Goal: Information Seeking & Learning: Find specific page/section

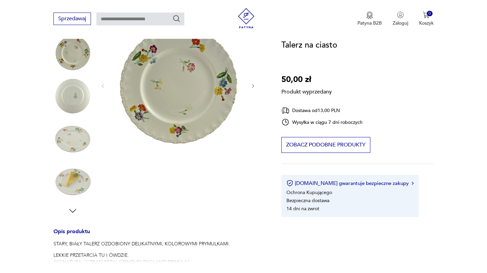
click at [66, 94] on div "Produkt wyprzedany Opis produktu STARY, BIAŁY TALERZ OZDOBIONY DELIKATNYMI, KOL…" at bounding box center [159, 224] width 212 height 408
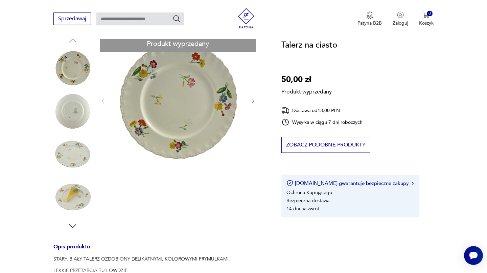
scroll to position [74, 0]
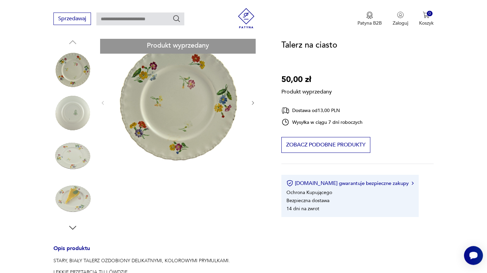
click at [63, 112] on div "Produkt wyprzedany Opis produktu STARY, BIAŁY TALERZ OZDOBIONY DELIKATNYMI, KOL…" at bounding box center [159, 241] width 212 height 408
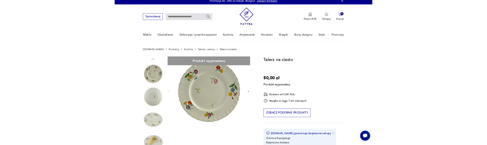
scroll to position [0, 0]
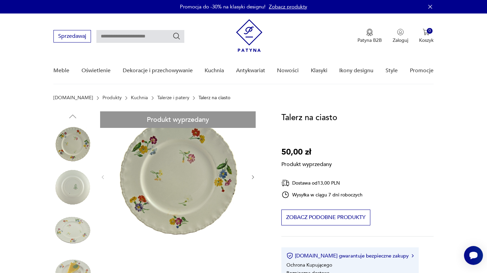
click at [105, 38] on input "text" at bounding box center [140, 36] width 88 height 13
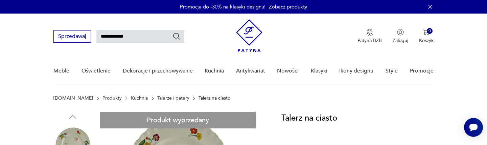
type input "**********"
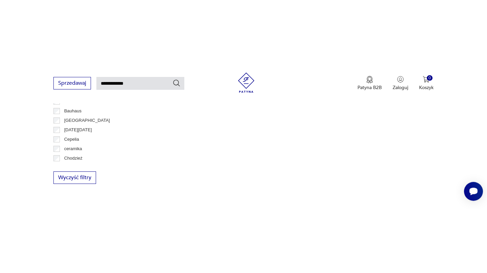
scroll to position [336, 0]
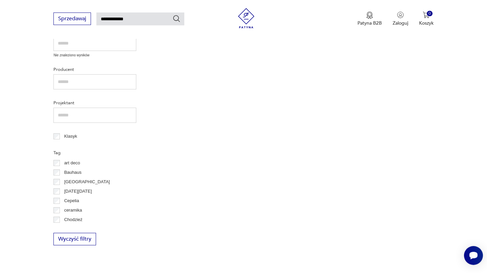
scroll to position [209, 0]
